Goal: Information Seeking & Learning: Understand process/instructions

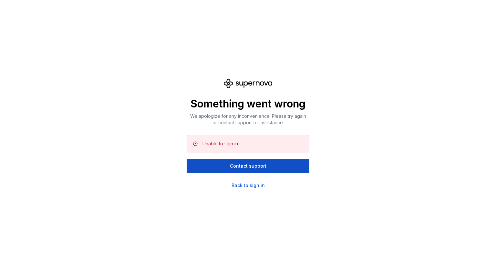
click at [219, 158] on div "Unable to sign in. Contact support" at bounding box center [248, 154] width 123 height 38
click at [214, 165] on button "Contact support" at bounding box center [248, 166] width 123 height 14
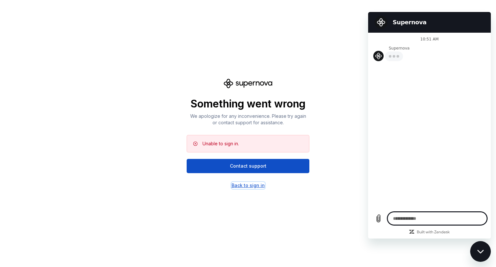
click at [240, 187] on div "Back to sign in" at bounding box center [248, 185] width 33 height 6
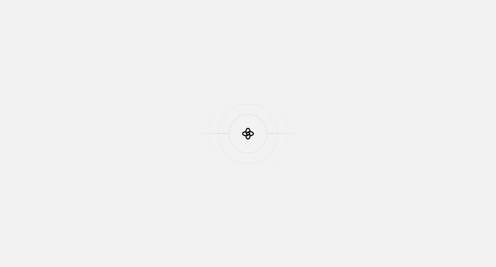
scroll to position [171, 0]
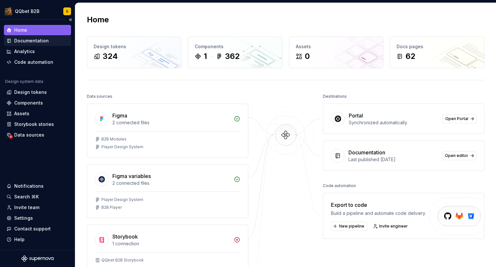
click at [41, 39] on div "Documentation" at bounding box center [31, 40] width 35 height 6
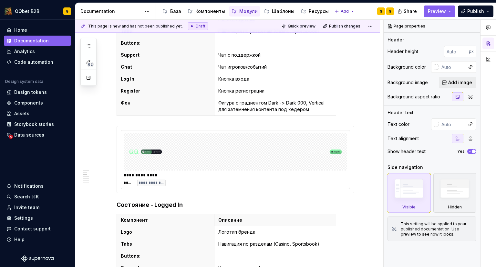
scroll to position [291, 0]
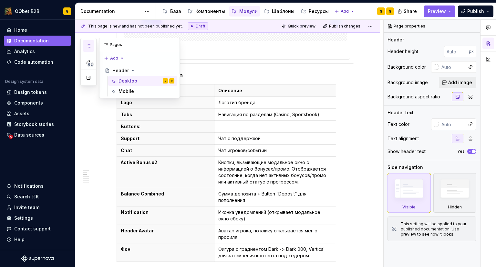
click at [85, 47] on button "button" at bounding box center [89, 46] width 12 height 12
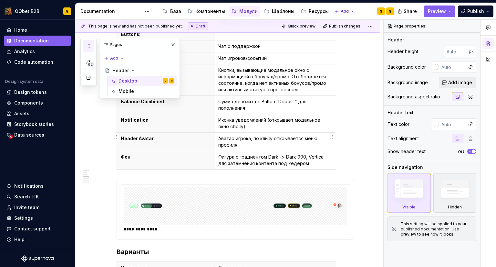
scroll to position [388, 0]
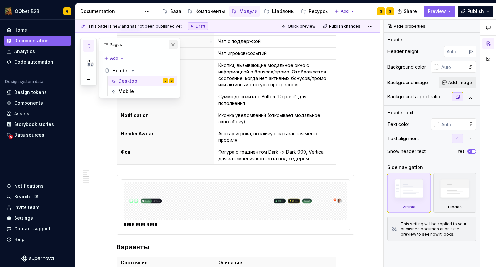
click at [171, 43] on button "button" at bounding box center [173, 44] width 9 height 9
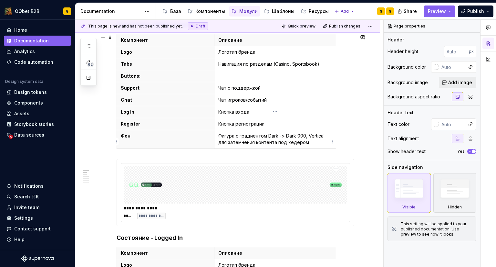
scroll to position [0, 0]
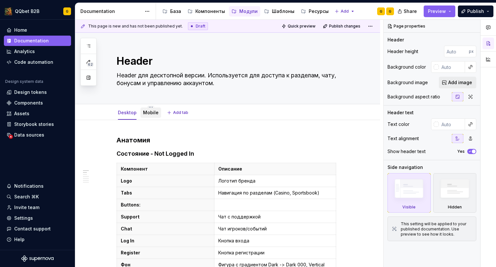
click at [147, 114] on link "Mobile" at bounding box center [151, 112] width 16 height 5
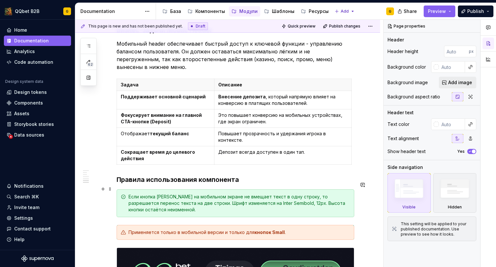
scroll to position [420, 0]
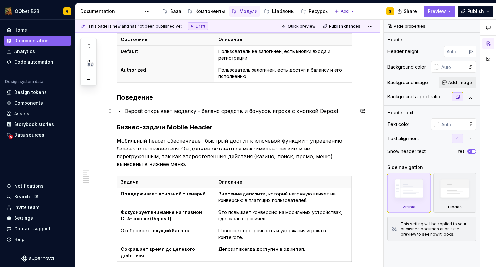
click at [199, 113] on p "Deposit открывает модалку - баланс средств и бонусов игрока с кнопкой Deposit" at bounding box center [239, 111] width 230 height 8
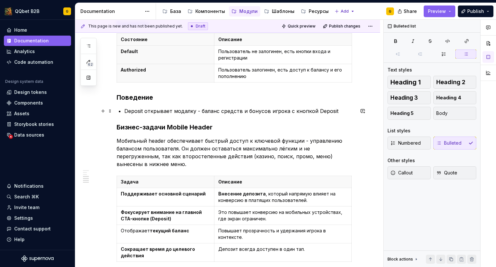
click at [337, 110] on p "Deposit открывает модалку - баланс средств и бонусов игрока с кнопкой Deposit" at bounding box center [239, 111] width 230 height 8
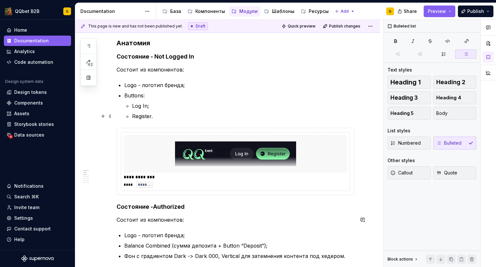
scroll to position [0, 0]
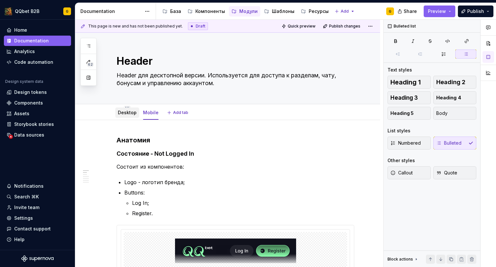
click at [124, 114] on link "Desktop" at bounding box center [127, 112] width 19 height 5
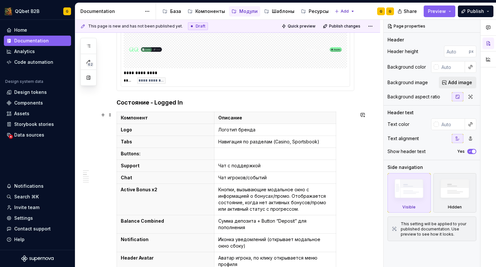
scroll to position [259, 0]
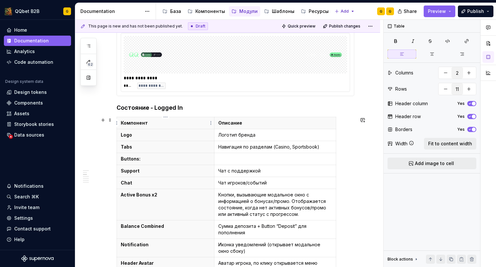
click at [195, 125] on p "Компонент" at bounding box center [166, 123] width 90 height 6
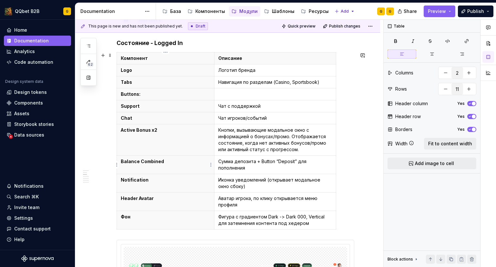
click at [144, 164] on p "Balance Combined" at bounding box center [166, 161] width 90 height 6
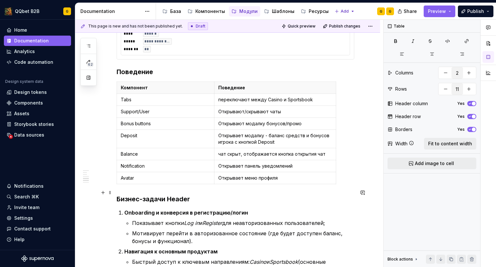
scroll to position [1099, 0]
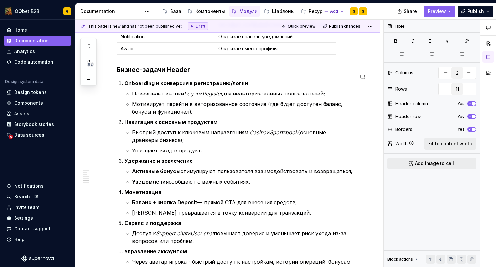
type textarea "*"
